Goal: Navigation & Orientation: Find specific page/section

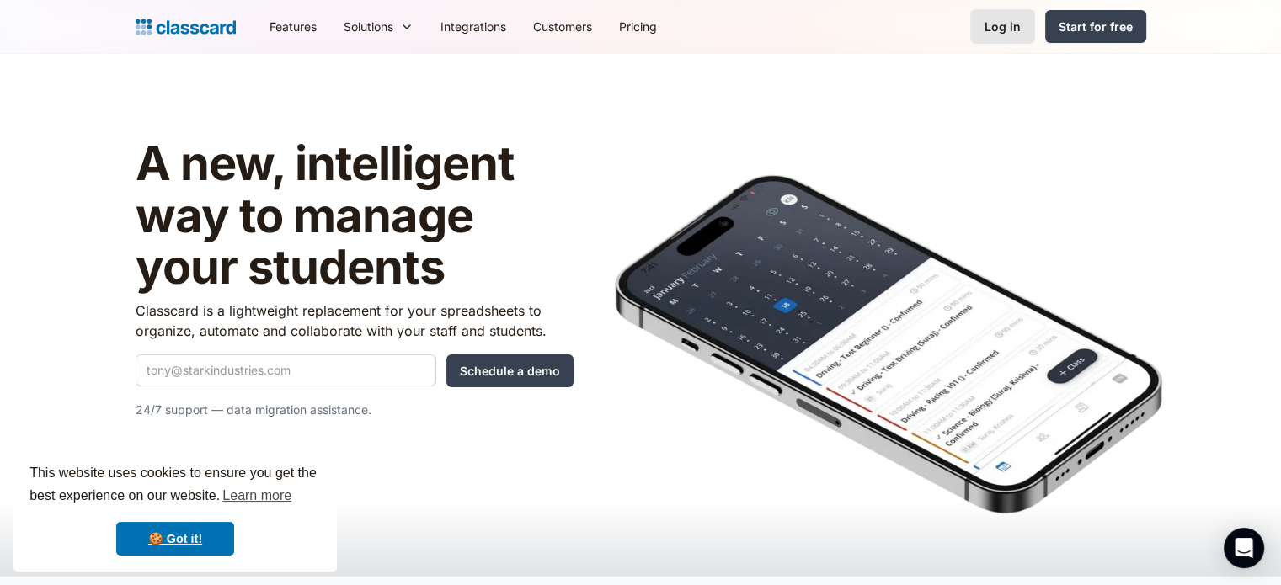
click at [1021, 33] on link "Log in" at bounding box center [1002, 26] width 65 height 35
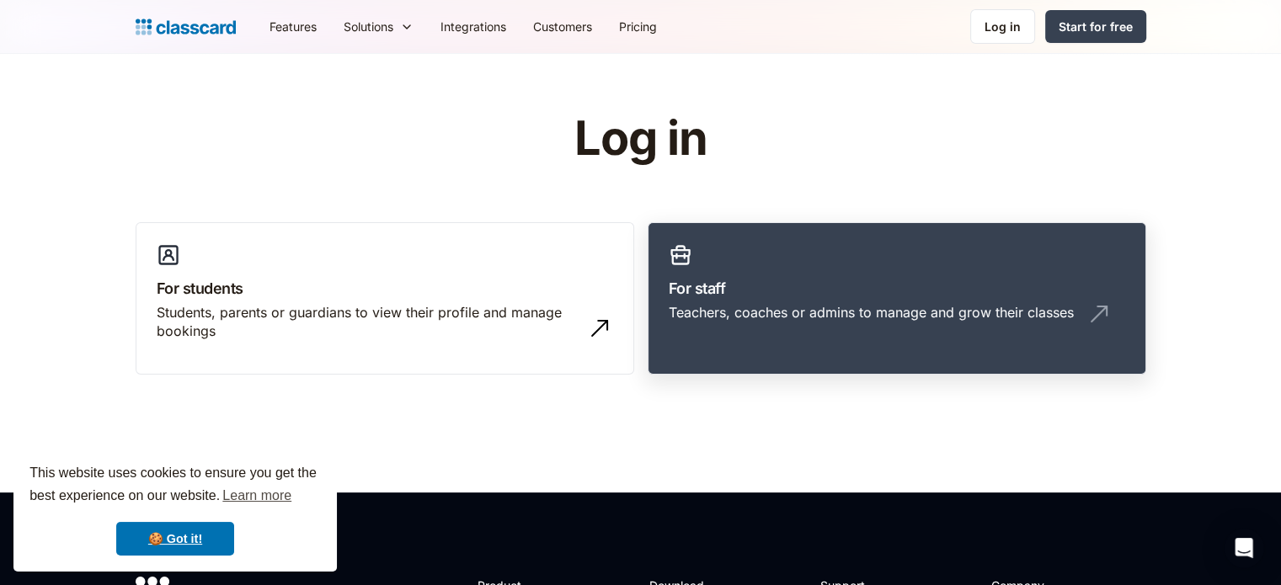
click at [755, 350] on link "For staff Teachers, coaches or admins to manage and grow their classes" at bounding box center [897, 298] width 499 height 153
